Goal: Navigation & Orientation: Find specific page/section

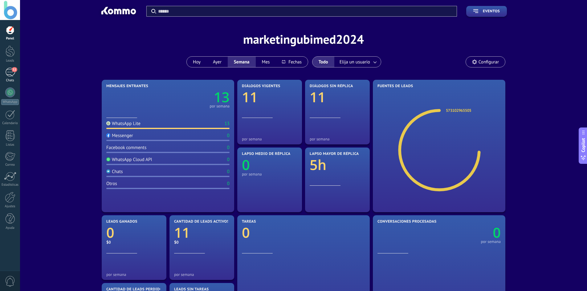
click at [13, 68] on span "11" at bounding box center [14, 69] width 5 height 5
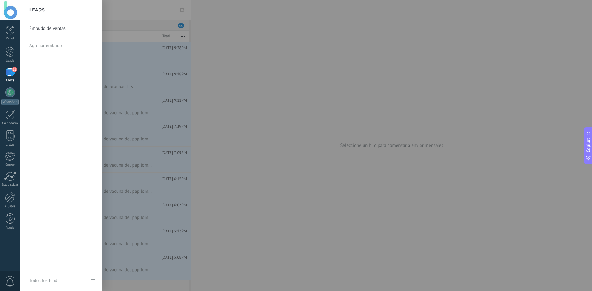
click at [404, 100] on div at bounding box center [316, 145] width 592 height 291
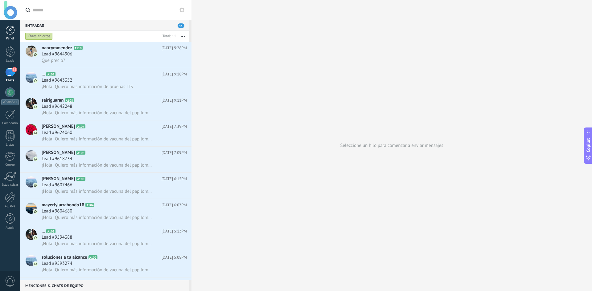
click at [9, 31] on div at bounding box center [10, 30] width 9 height 9
